Goal: Find specific page/section: Find specific page/section

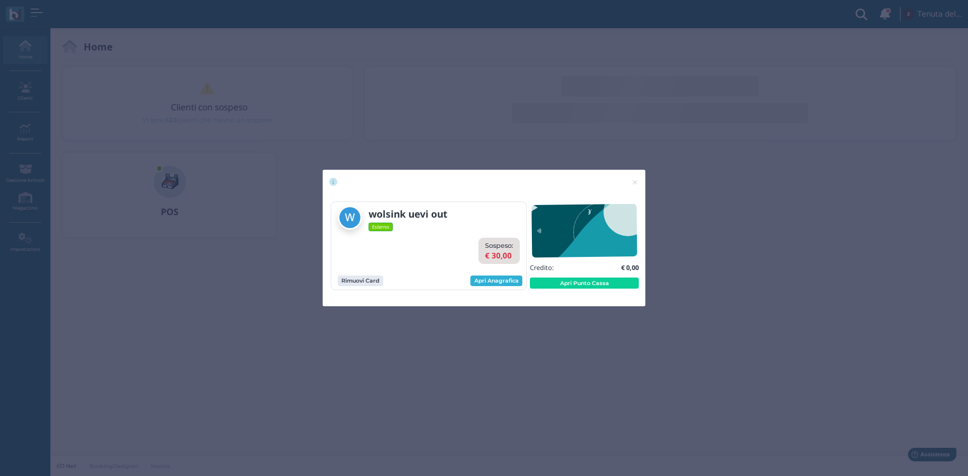
click at [496, 286] on link "Apri Anagrafica" at bounding box center [496, 281] width 52 height 11
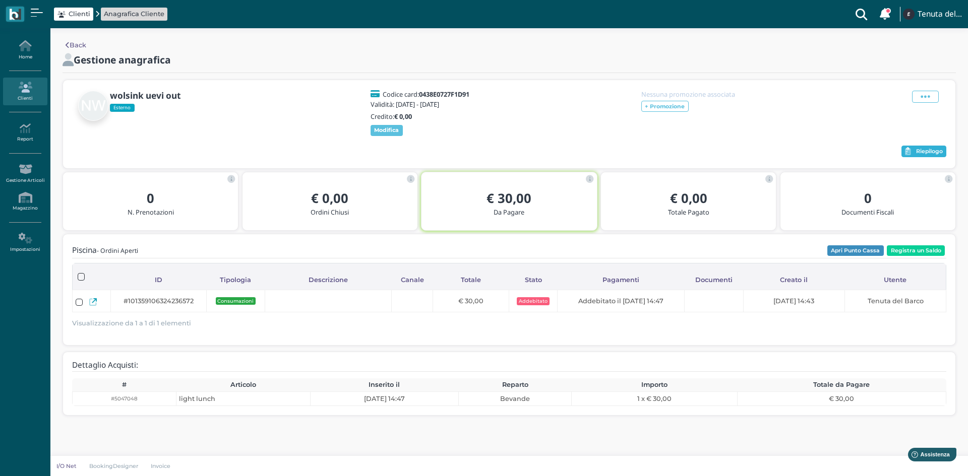
click at [938, 150] on span "Riepilogo" at bounding box center [929, 151] width 27 height 7
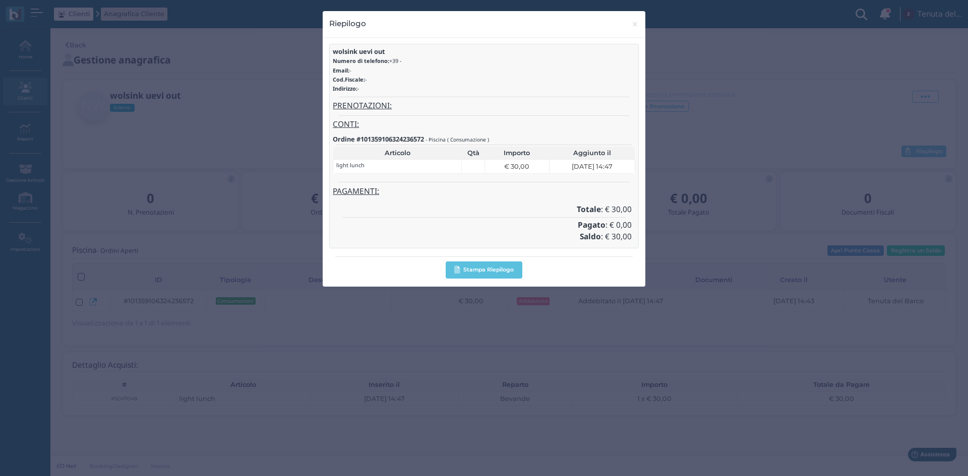
click at [698, 104] on div "Riepilogo × close wolsink uevi out Numero di telefono: +39 - Email: - Cod.Fisca…" at bounding box center [484, 238] width 968 height 476
